Goal: Check status: Check status

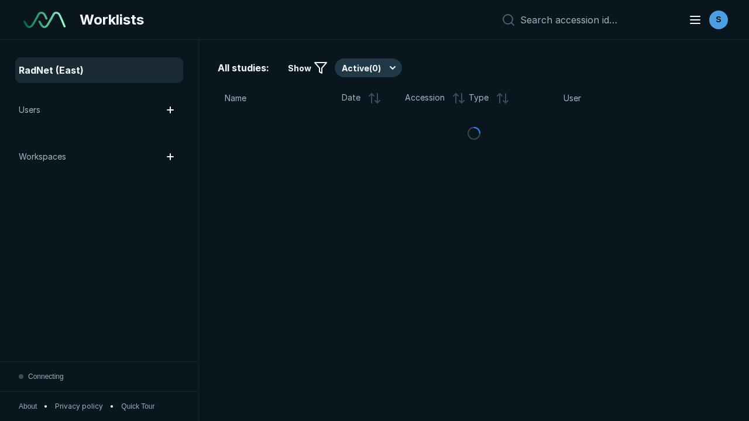
scroll to position [3196, 4875]
